Goal: Task Accomplishment & Management: Use online tool/utility

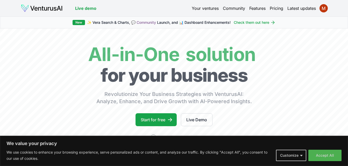
click at [208, 12] on div "Your ventures Community Features Pricing Latest updates" at bounding box center [260, 8] width 136 height 7
click at [208, 8] on link "Your ventures" at bounding box center [205, 8] width 27 height 6
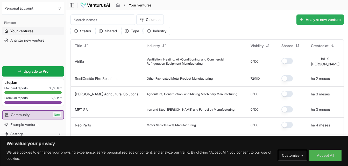
click at [307, 18] on button "Analyze new venture" at bounding box center [319, 20] width 47 height 10
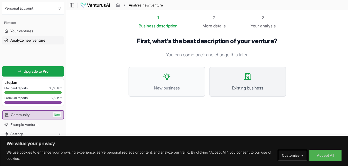
click at [236, 87] on span "Existing business" at bounding box center [247, 88] width 65 height 6
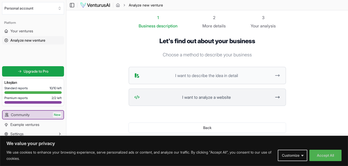
click at [197, 97] on span "I want to analyze a website" at bounding box center [207, 97] width 130 height 6
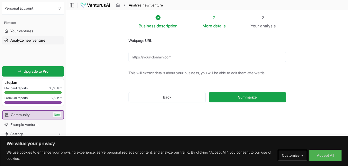
click at [159, 61] on input "Webpage URL" at bounding box center [208, 57] width 158 height 10
click at [158, 57] on input "Webpage URL" at bounding box center [208, 57] width 158 height 10
click at [138, 55] on input "Webpage URL" at bounding box center [208, 57] width 158 height 10
type input "www."
drag, startPoint x: 141, startPoint y: 57, endPoint x: 129, endPoint y: 56, distance: 12.2
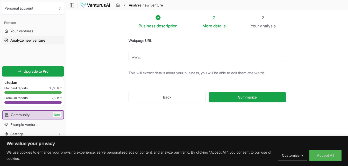
click at [129, 56] on input "www." at bounding box center [208, 57] width 158 height 10
click at [19, 30] on span "Your ventures" at bounding box center [21, 31] width 23 height 5
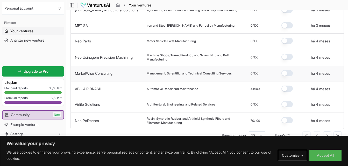
scroll to position [86, 0]
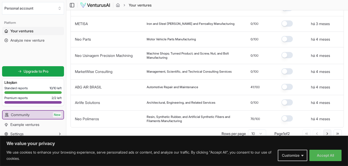
click at [326, 135] on button "Go to next page" at bounding box center [327, 134] width 8 height 8
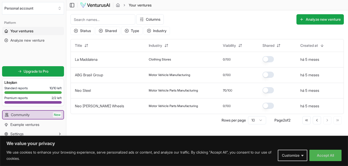
scroll to position [0, 0]
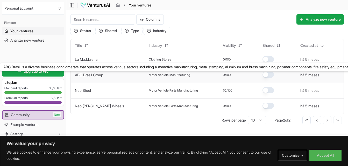
click at [98, 73] on link "ABG Brasil Group" at bounding box center [89, 75] width 28 height 4
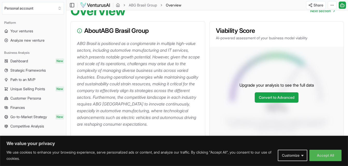
scroll to position [78, 0]
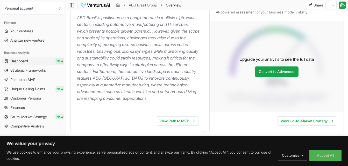
click at [13, 59] on span "Dashboard" at bounding box center [19, 61] width 18 height 5
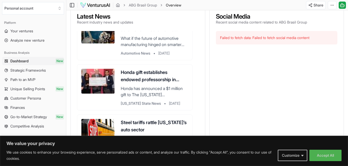
scroll to position [26, 0]
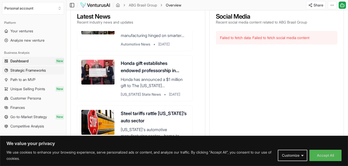
click at [32, 73] on span "Strategic Frameworks" at bounding box center [28, 70] width 36 height 5
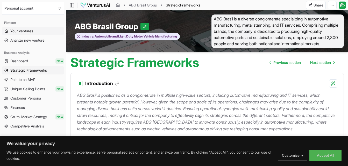
click at [20, 32] on span "Your ventures" at bounding box center [21, 31] width 23 height 5
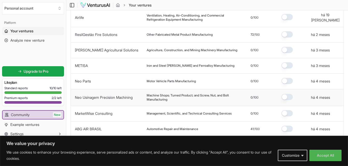
scroll to position [52, 0]
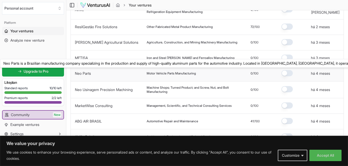
click at [91, 71] on link "Neo Parts" at bounding box center [83, 73] width 16 height 4
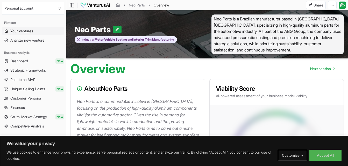
click at [14, 30] on span "Your ventures" at bounding box center [21, 31] width 23 height 5
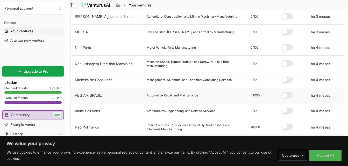
scroll to position [86, 0]
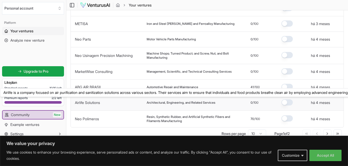
click at [91, 100] on button "Airlife Solutions" at bounding box center [87, 102] width 25 height 5
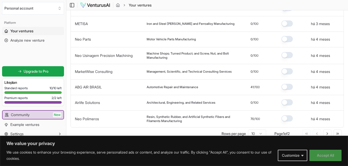
click at [323, 153] on button "Accept All" at bounding box center [325, 155] width 32 height 11
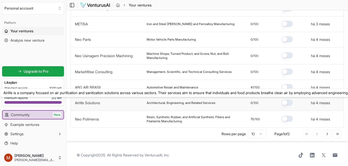
click at [89, 101] on link "Airlife Solutions" at bounding box center [87, 103] width 25 height 4
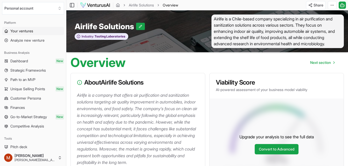
click at [22, 28] on link "Your ventures" at bounding box center [33, 31] width 62 height 8
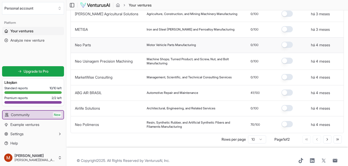
scroll to position [86, 0]
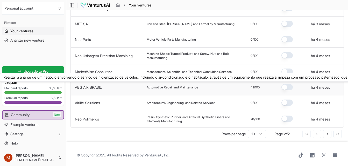
click at [88, 85] on link "ABG AIR BRASIL" at bounding box center [88, 87] width 27 height 4
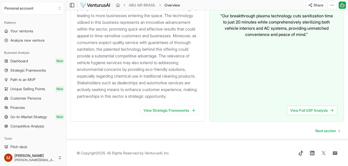
scroll to position [603, 0]
click at [23, 69] on span "Strategic Frameworks" at bounding box center [28, 70] width 36 height 5
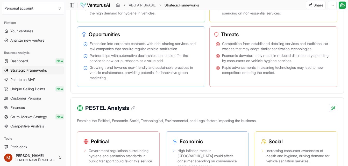
scroll to position [415, 0]
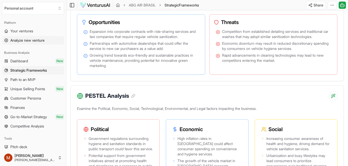
click at [19, 37] on link "Analyze new venture" at bounding box center [33, 40] width 62 height 8
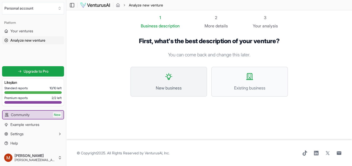
click at [175, 73] on button "New business" at bounding box center [168, 82] width 77 height 30
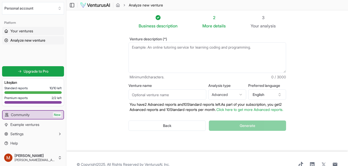
click at [16, 28] on link "Your ventures" at bounding box center [33, 31] width 62 height 8
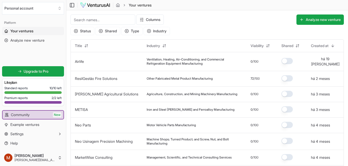
click at [116, 17] on input at bounding box center [102, 20] width 65 height 10
click at [31, 38] on link "Analyze new venture" at bounding box center [33, 40] width 62 height 8
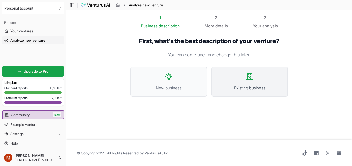
click at [232, 87] on span "Existing business" at bounding box center [249, 88] width 65 height 6
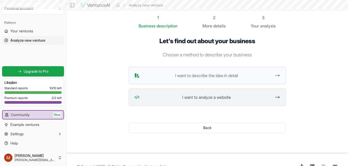
click at [183, 97] on span "I want to analyze a website" at bounding box center [207, 97] width 130 height 6
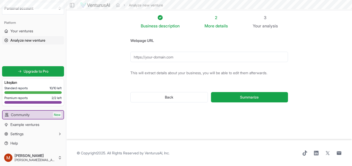
click at [145, 56] on input "Webpage URL" at bounding box center [209, 57] width 158 height 10
paste input "[URL][DOMAIN_NAME]"
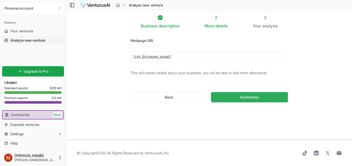
type input "[URL][DOMAIN_NAME]"
click at [254, 96] on span "Summarize" at bounding box center [249, 97] width 19 height 5
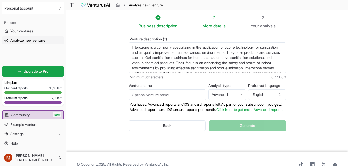
click at [224, 96] on html "We value your privacy We use cookies to enhance your browsing experience, serve…" at bounding box center [174, 83] width 348 height 166
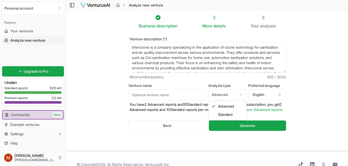
select select "standard"
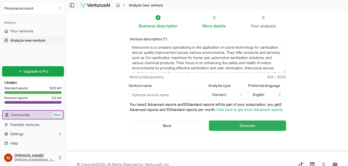
click at [246, 129] on span "Generate" at bounding box center [248, 125] width 16 height 5
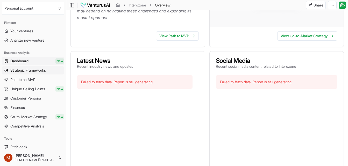
scroll to position [181, 0]
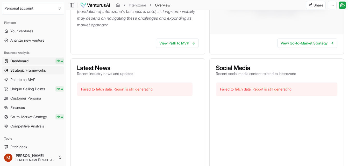
click at [26, 71] on span "Strategic Frameworks" at bounding box center [28, 70] width 36 height 5
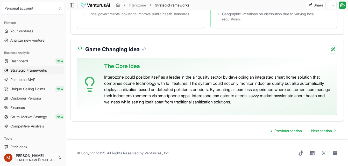
scroll to position [1188, 0]
click at [30, 91] on span "Unique Selling Points" at bounding box center [27, 89] width 35 height 5
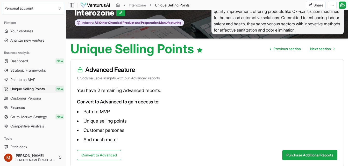
scroll to position [26, 0]
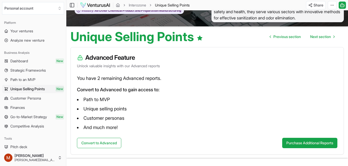
click at [25, 116] on span "Go-to-Market Strategy" at bounding box center [28, 117] width 37 height 5
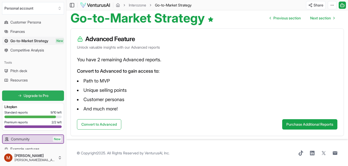
scroll to position [101, 0]
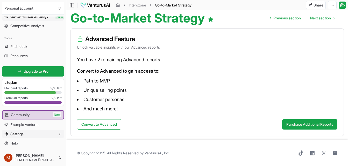
click at [18, 137] on span "Settings" at bounding box center [16, 134] width 13 height 5
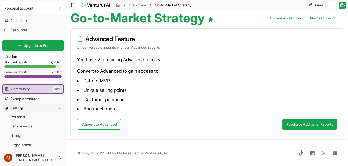
scroll to position [147, 0]
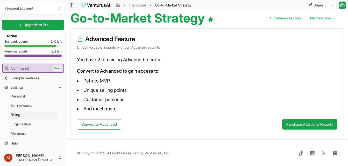
click at [24, 115] on link "Billing" at bounding box center [33, 115] width 49 height 8
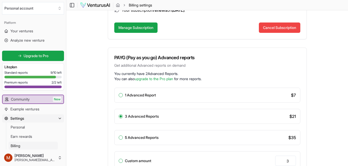
scroll to position [78, 0]
click at [334, 79] on div "Billing Manage your subscription and billing information. Subscription Active M…" at bounding box center [207, 144] width 282 height 422
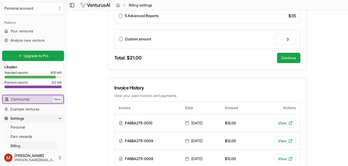
scroll to position [207, 0]
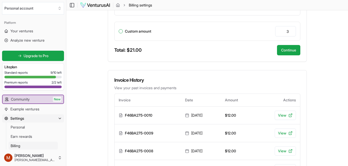
click at [325, 102] on div "Billing Manage your subscription and billing information. Subscription Active M…" at bounding box center [207, 14] width 282 height 422
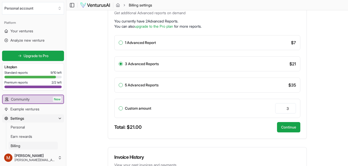
scroll to position [130, 0]
click at [311, 101] on div "Billing Manage your subscription and billing information. Subscription Active M…" at bounding box center [207, 92] width 282 height 422
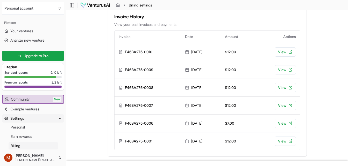
scroll to position [285, 0]
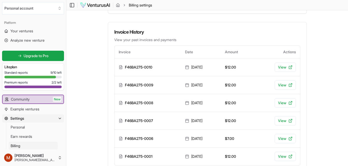
scroll to position [259, 0]
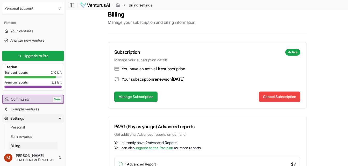
scroll to position [0, 0]
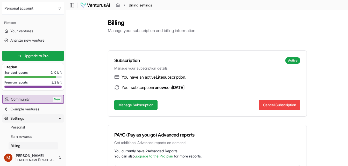
drag, startPoint x: 168, startPoint y: 88, endPoint x: 177, endPoint y: 88, distance: 8.8
click at [177, 88] on div "Your subscription renews on [DATE]" at bounding box center [153, 87] width 63 height 6
click at [172, 87] on span "on" at bounding box center [169, 87] width 5 height 5
click at [29, 30] on span "Your ventures" at bounding box center [21, 31] width 23 height 5
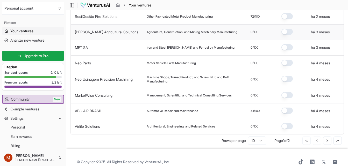
scroll to position [84, 0]
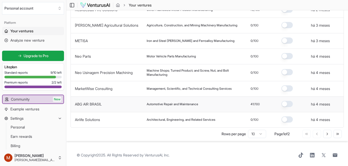
click at [93, 105] on td "ABG AIR BRASIL" at bounding box center [107, 105] width 72 height 16
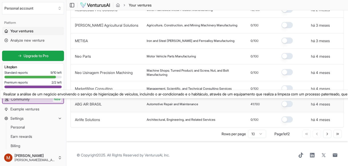
click at [93, 104] on link "ABG AIR BRASIL" at bounding box center [88, 104] width 27 height 4
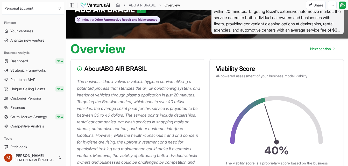
scroll to position [52, 0]
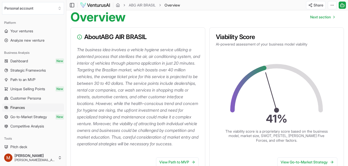
click at [24, 109] on span "Finances" at bounding box center [17, 107] width 15 height 5
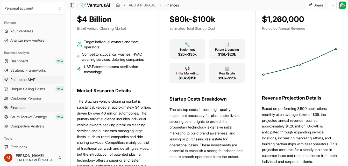
scroll to position [26, 0]
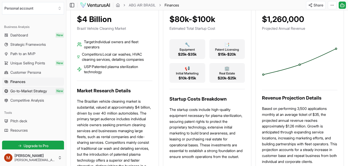
click at [29, 91] on span "Go-to-Market Strategy" at bounding box center [28, 91] width 37 height 5
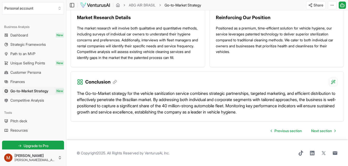
scroll to position [576, 0]
click at [15, 99] on span "Competitive Analysis" at bounding box center [27, 100] width 34 height 5
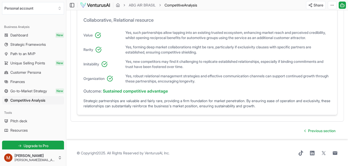
scroll to position [452, 0]
click at [13, 81] on span "Finances" at bounding box center [17, 81] width 15 height 5
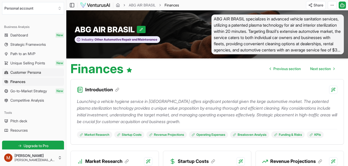
click at [18, 74] on span "Customer Persona" at bounding box center [25, 72] width 31 height 5
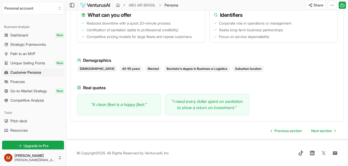
scroll to position [508, 0]
click at [30, 65] on span "Unique Selling Points" at bounding box center [27, 63] width 35 height 5
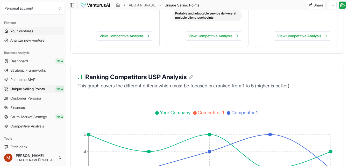
click at [30, 32] on span "Your ventures" at bounding box center [21, 31] width 23 height 5
